Goal: Task Accomplishment & Management: Manage account settings

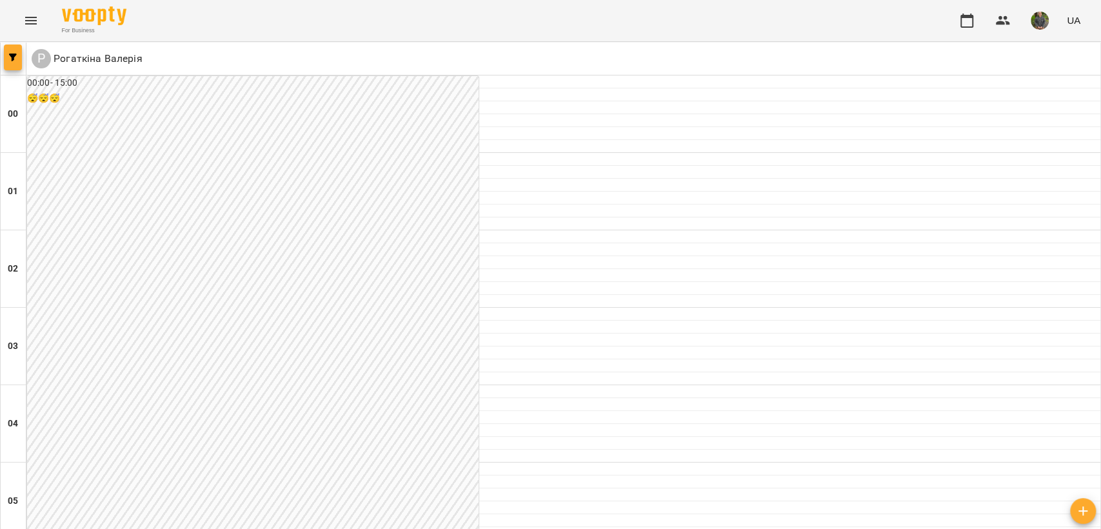
scroll to position [1075, 0]
click at [8, 64] on button "button" at bounding box center [13, 58] width 18 height 26
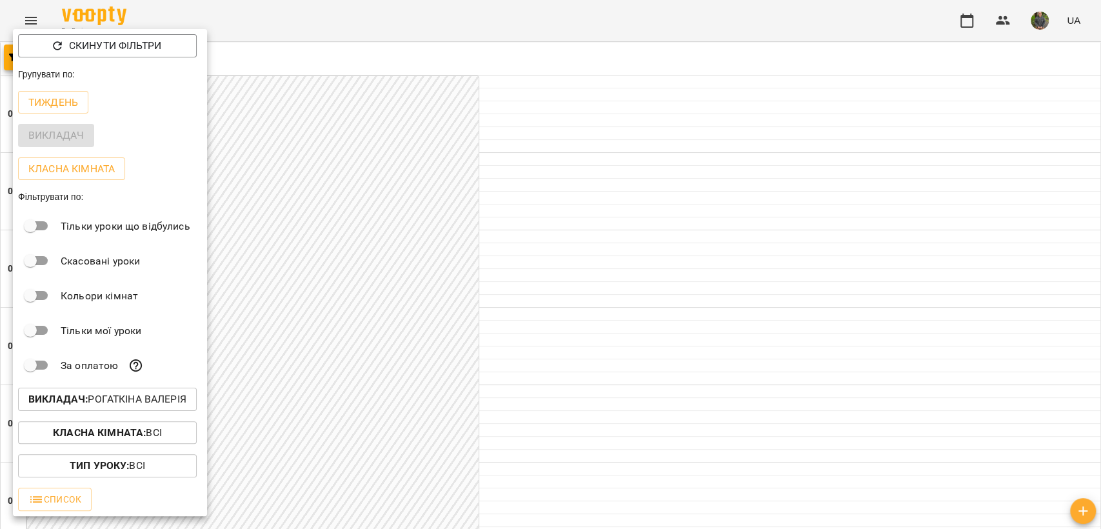
click at [164, 391] on div "Викладач : [PERSON_NAME]" at bounding box center [110, 399] width 194 height 34
click at [179, 406] on p "Викладач : [PERSON_NAME]" at bounding box center [107, 398] width 158 height 15
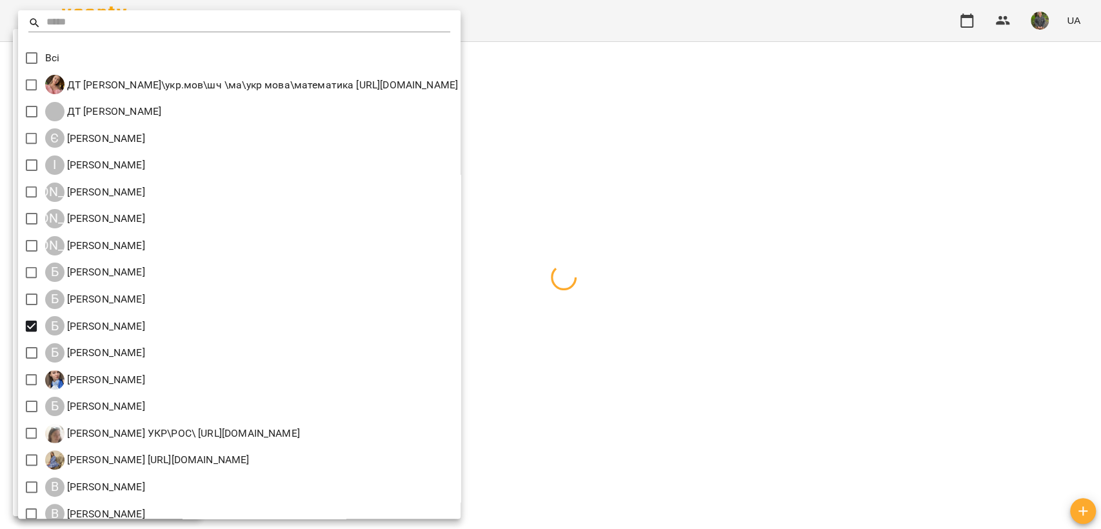
drag, startPoint x: 683, startPoint y: 340, endPoint x: 633, endPoint y: 346, distance: 50.0
click at [681, 340] on div at bounding box center [550, 264] width 1101 height 529
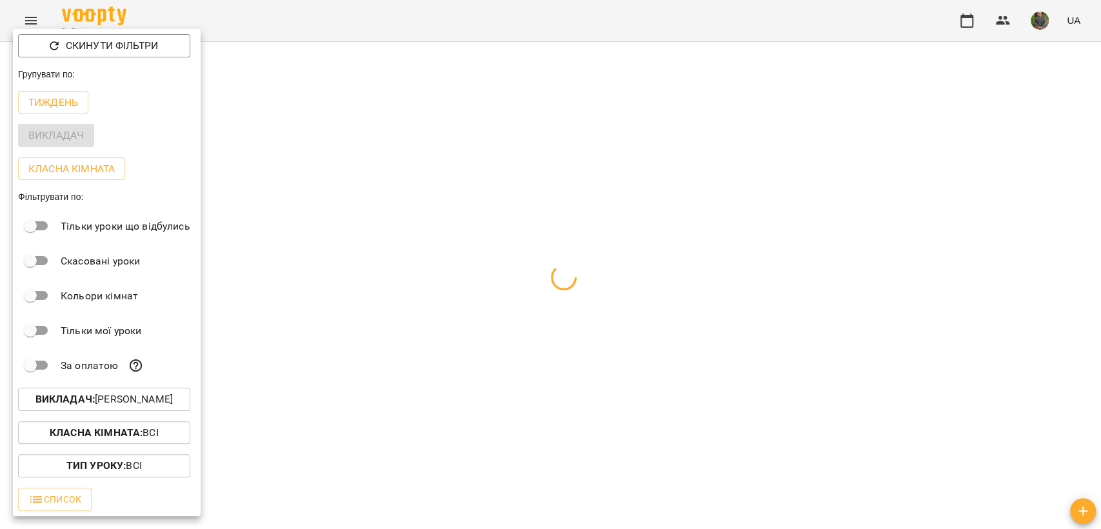
click at [672, 95] on div at bounding box center [550, 264] width 1101 height 529
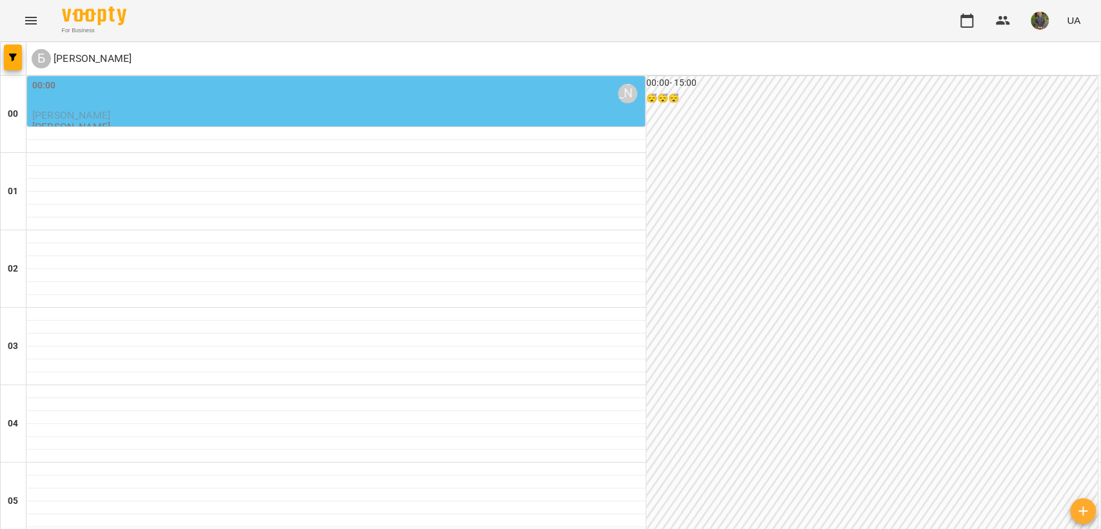
click at [197, 115] on p "[PERSON_NAME]" at bounding box center [337, 115] width 610 height 11
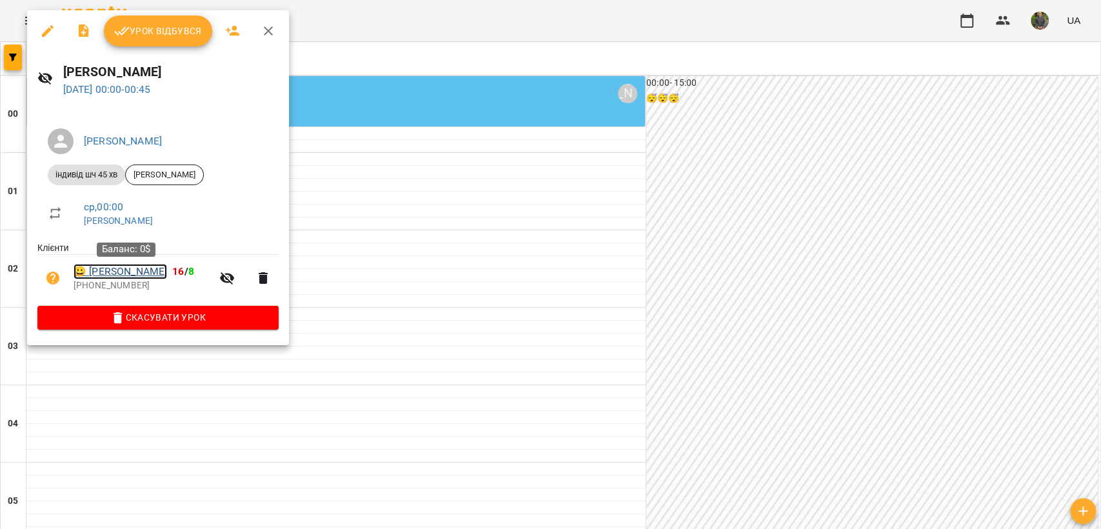
click at [147, 275] on link "😀 [PERSON_NAME]" at bounding box center [121, 271] width 94 height 15
